Goal: Navigation & Orientation: Find specific page/section

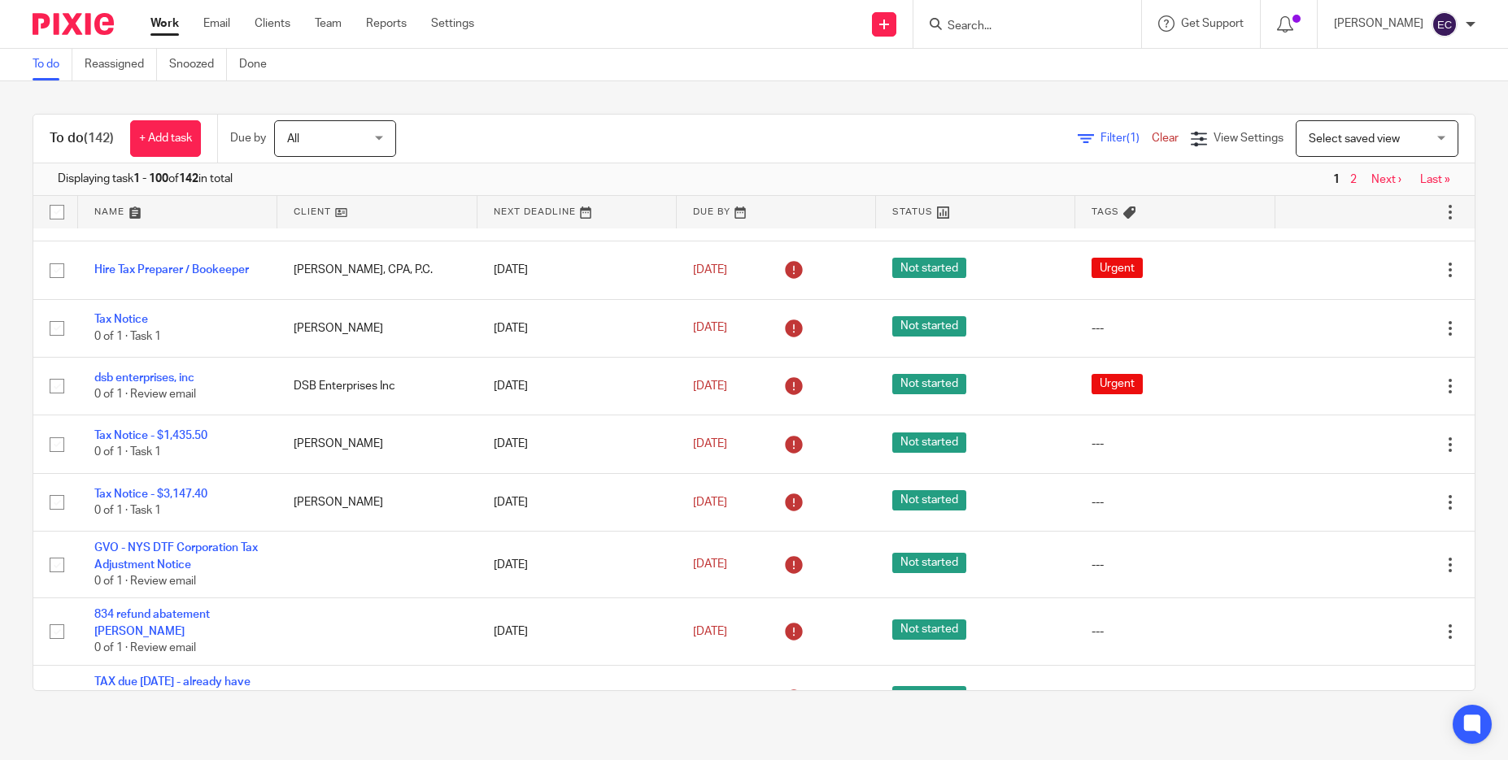
scroll to position [5639, 0]
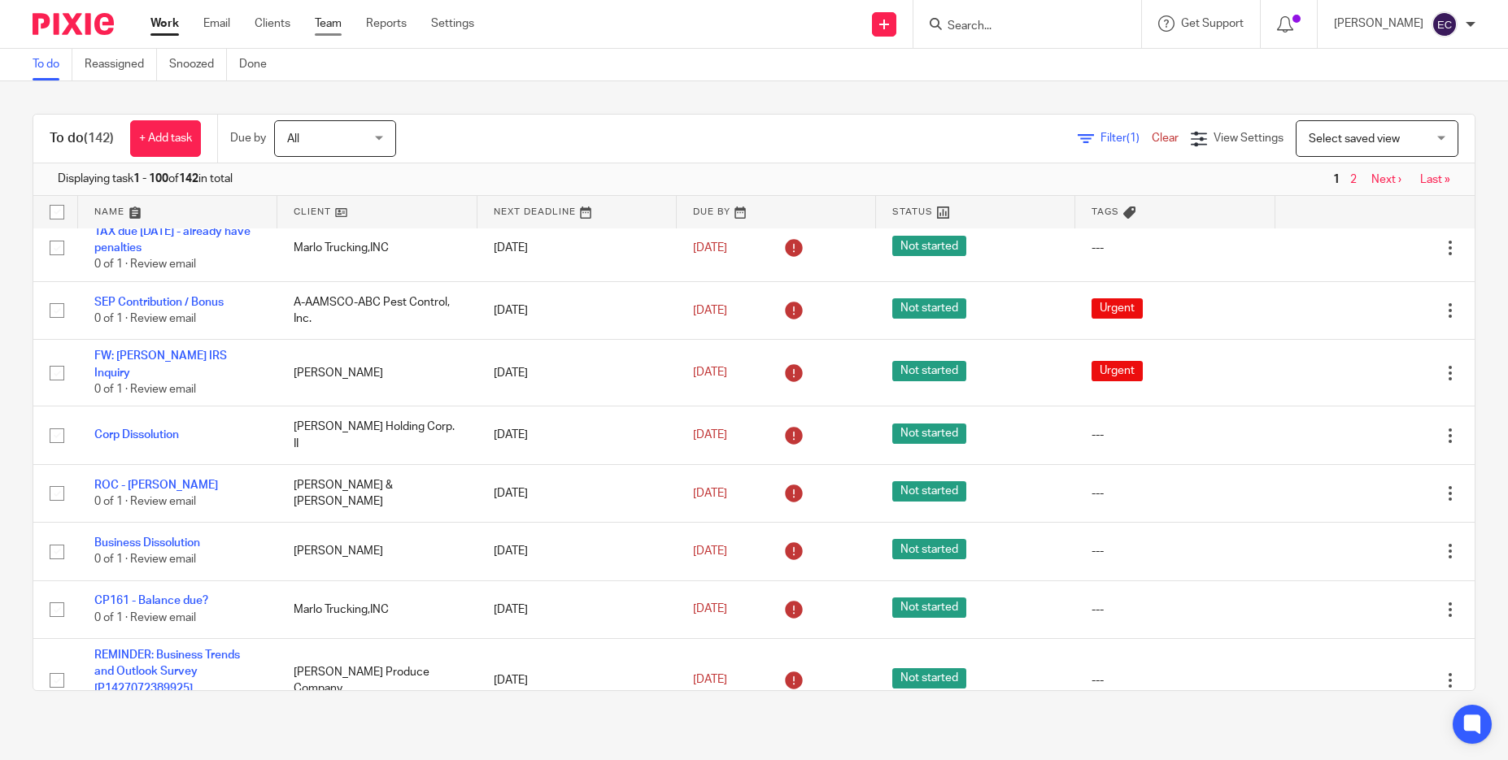
click at [333, 20] on link "Team" at bounding box center [328, 23] width 27 height 16
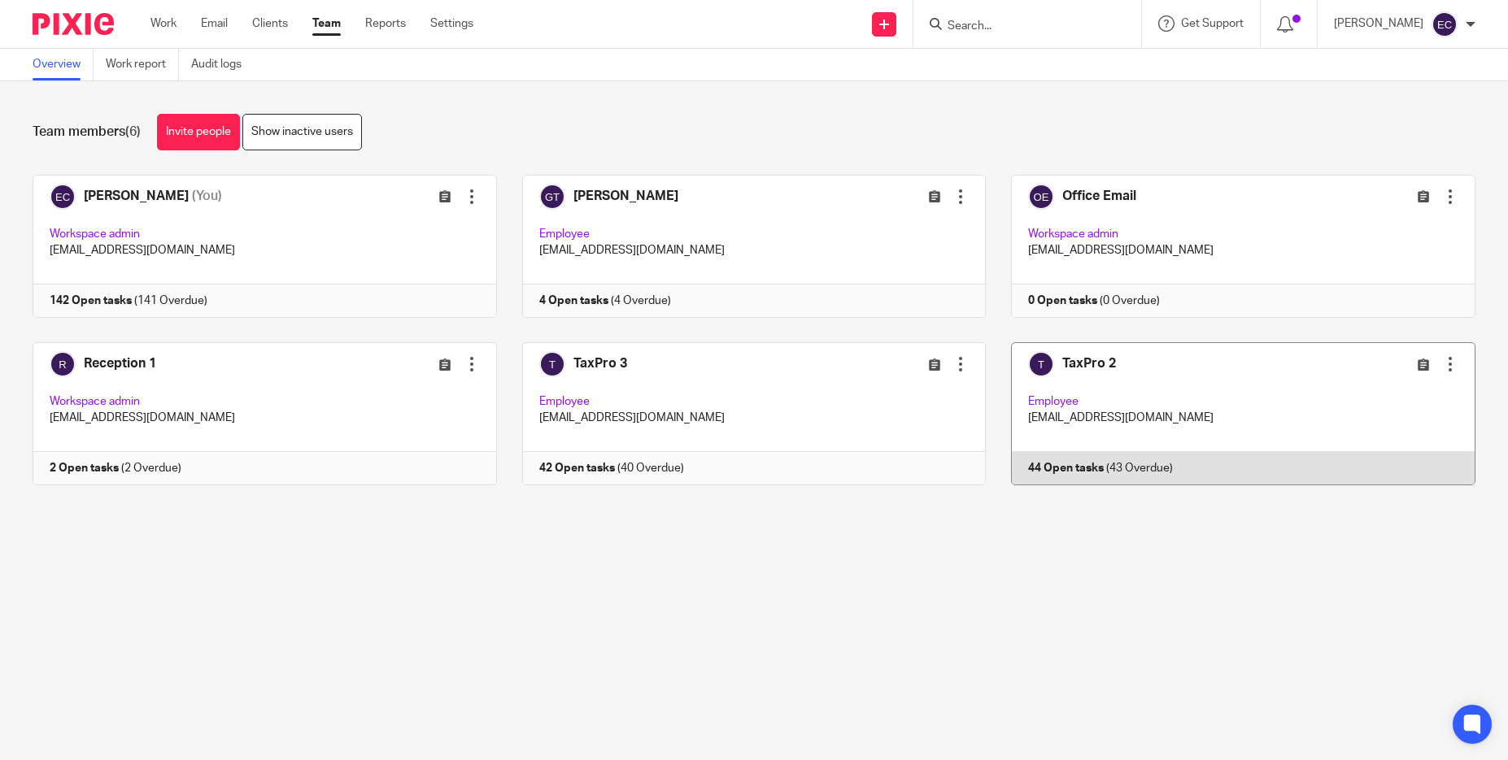
click at [1041, 378] on link at bounding box center [1231, 413] width 490 height 143
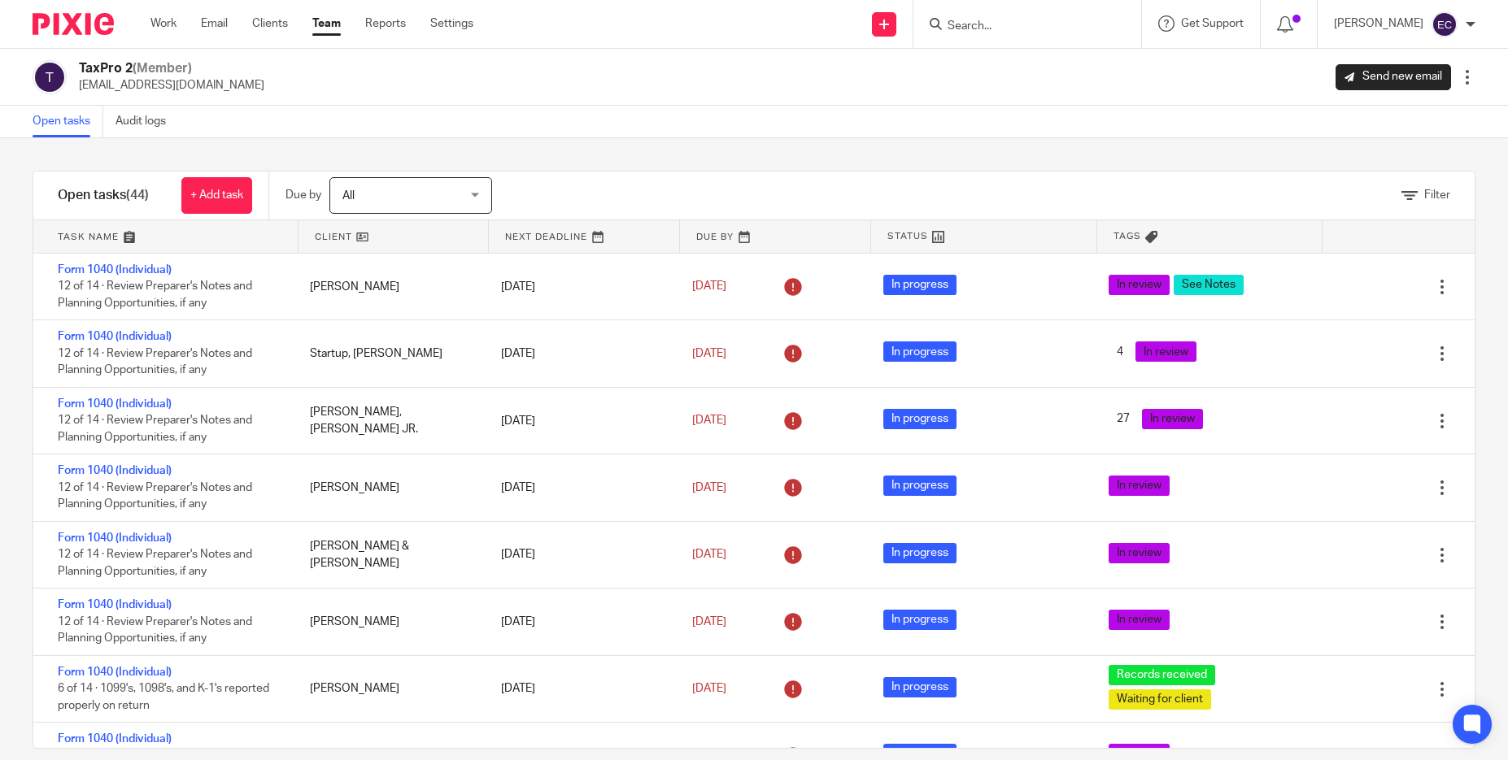
click at [320, 26] on link "Team" at bounding box center [326, 23] width 28 height 16
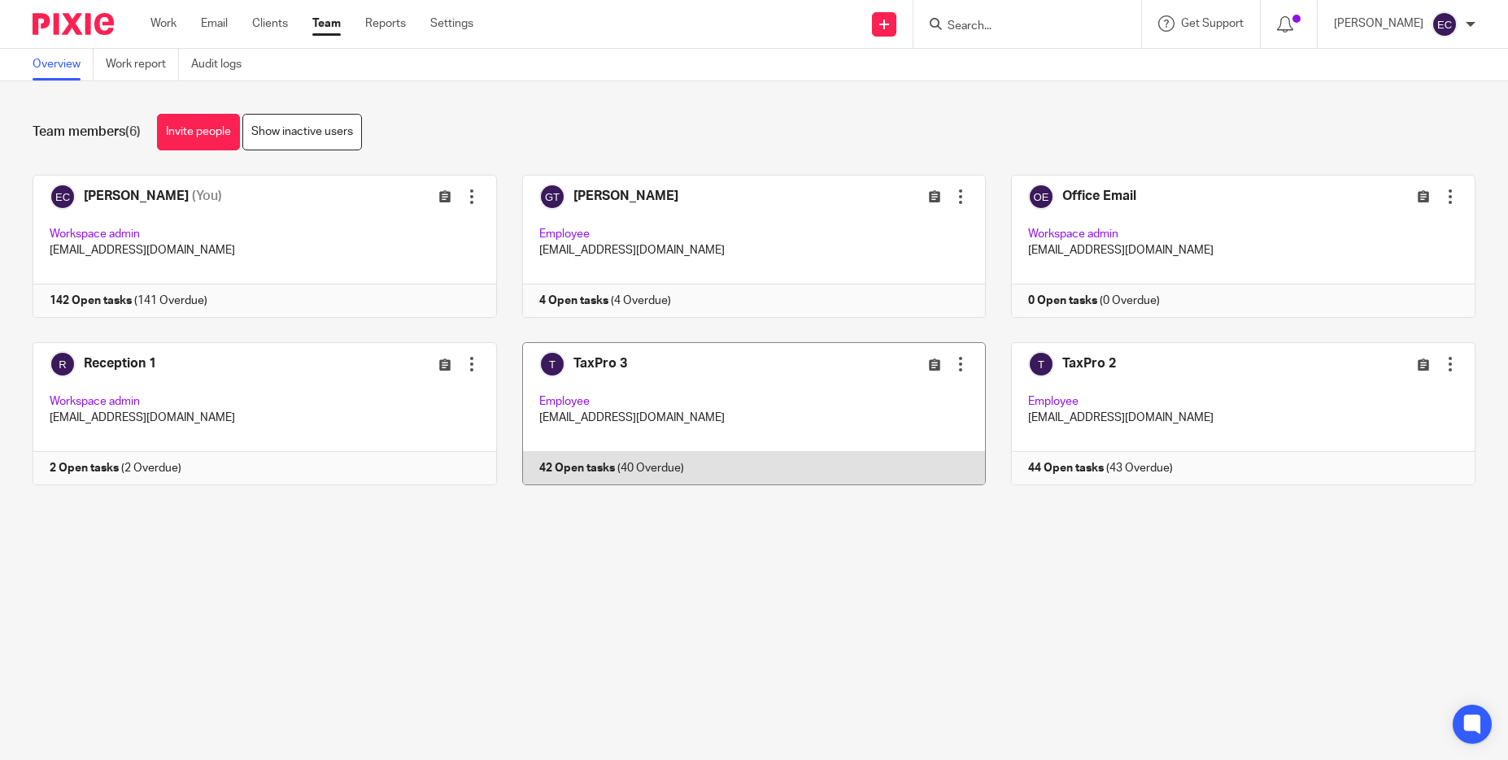
click at [702, 413] on link at bounding box center [742, 413] width 490 height 143
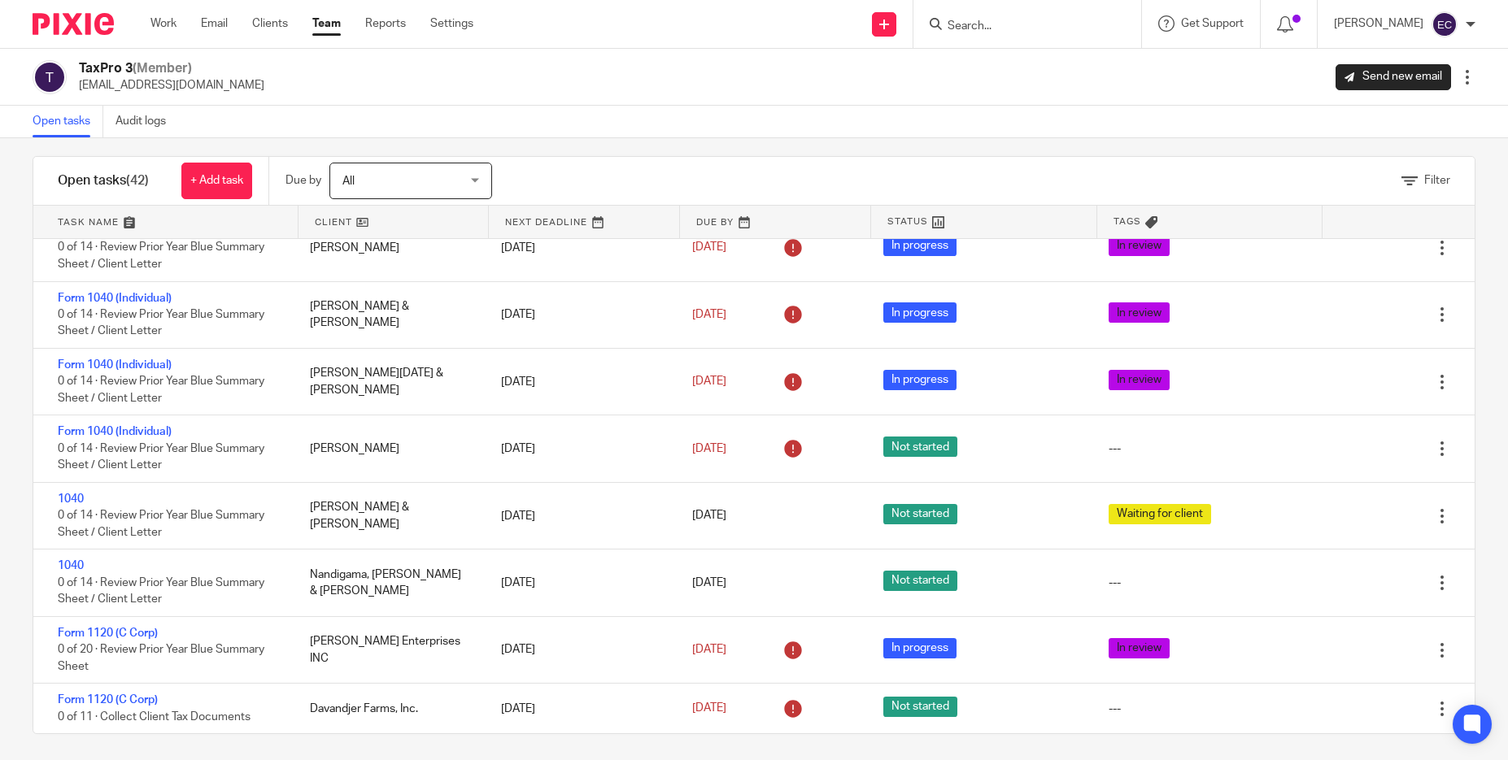
scroll to position [21, 0]
